Goal: Task Accomplishment & Management: Complete application form

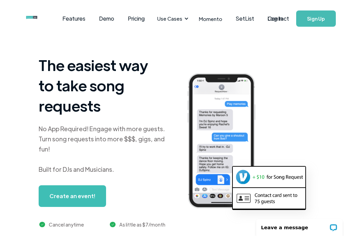
click at [79, 197] on link "Create an event!" at bounding box center [72, 197] width 67 height 22
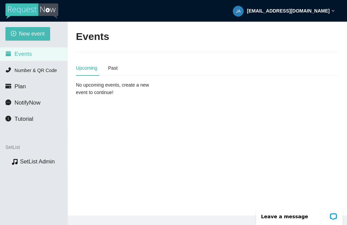
click at [33, 35] on span "New event" at bounding box center [32, 33] width 26 height 8
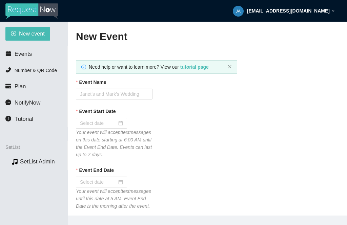
type textarea "Thanks for your participation! Hope to see you again soon!! Virtual tips 😊 http…"
click at [34, 32] on span "New event" at bounding box center [32, 33] width 26 height 8
type textarea "Thanks for your participation! Hope to see you again soon!! Virtual tips 😊 http…"
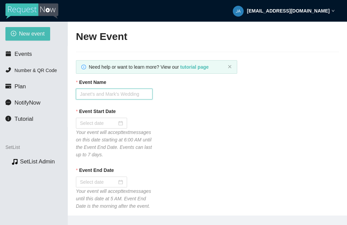
click at [105, 92] on input "Event Name" at bounding box center [114, 94] width 77 height 11
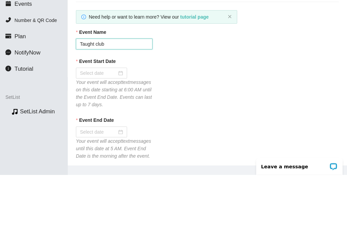
type input "Taught club"
click at [175, 108] on div "Event Start Date" at bounding box center [207, 113] width 263 height 10
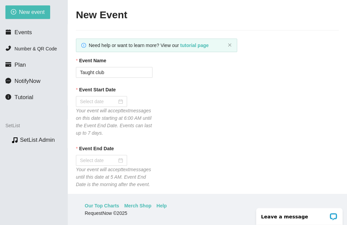
click at [121, 98] on div at bounding box center [101, 101] width 43 height 7
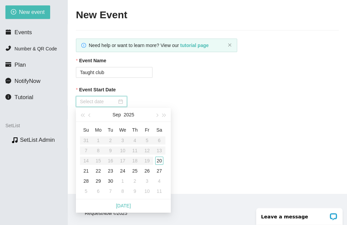
type input "09/20/2025"
click at [162, 157] on div "20" at bounding box center [159, 161] width 8 height 8
type input "09/21/2025"
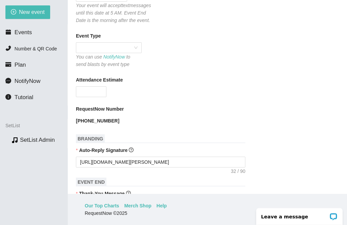
scroll to position [173, 0]
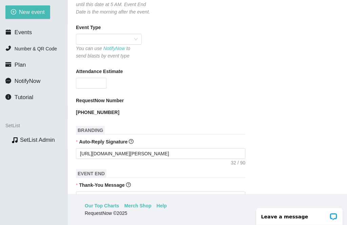
click at [138, 34] on div at bounding box center [109, 39] width 66 height 11
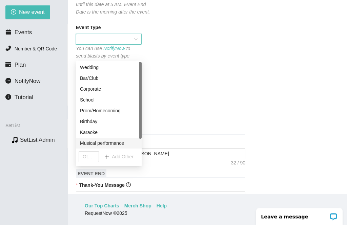
click at [113, 140] on div "Musical performance" at bounding box center [109, 143] width 58 height 7
type textarea "Thanks for your participation! Hope to see you again soon!! Virtual tips 😊 http…"
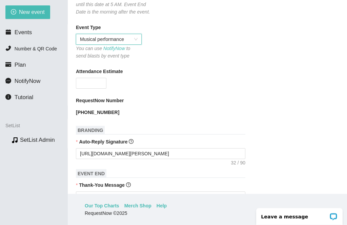
click at [94, 78] on input "Attendance Estimate" at bounding box center [91, 83] width 30 height 10
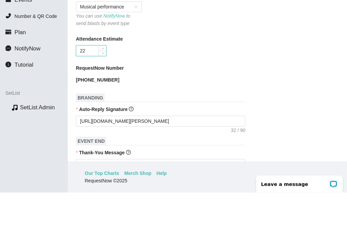
type input "22"
click at [239, 97] on div "RequestNow Number" at bounding box center [207, 102] width 263 height 10
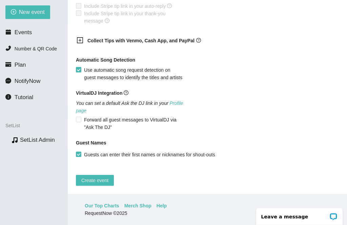
scroll to position [490, 0]
click at [99, 179] on span "Create event" at bounding box center [94, 180] width 27 height 7
type textarea "Thanks for your participation! Hope to see you again soon!! Virtual tips 😊 http…"
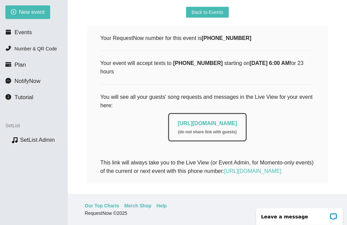
click at [185, 121] on link "https://app.requestnow.io/live/rxlnpgr" at bounding box center [206, 124] width 59 height 6
